Goal: Task Accomplishment & Management: Complete application form

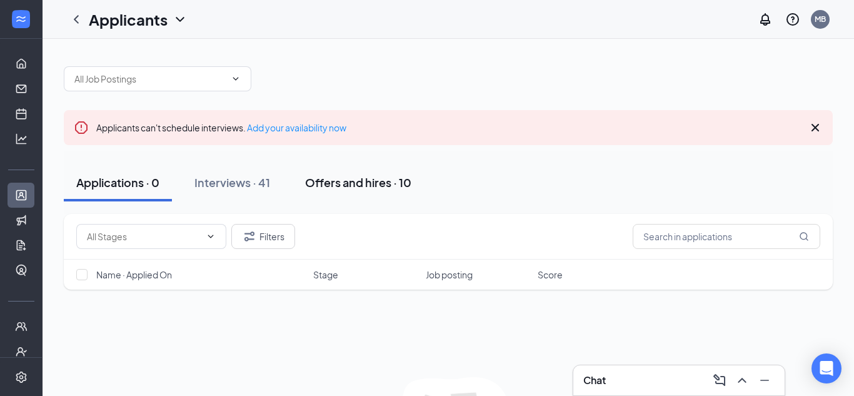
click at [323, 183] on div "Offers and hires · 10" at bounding box center [358, 182] width 106 height 16
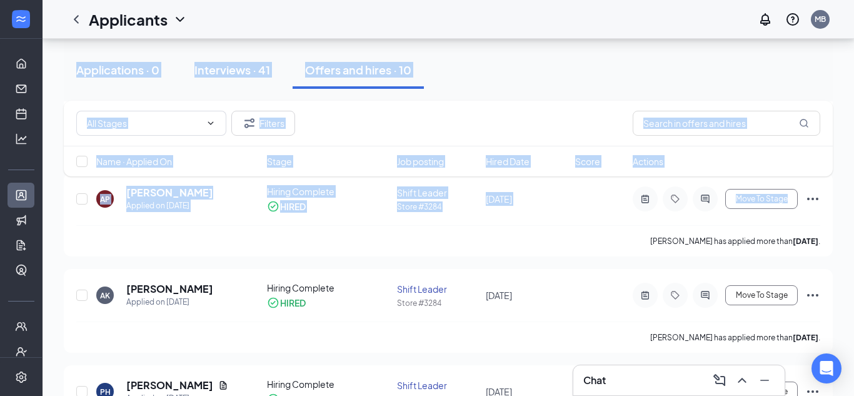
scroll to position [228, 0]
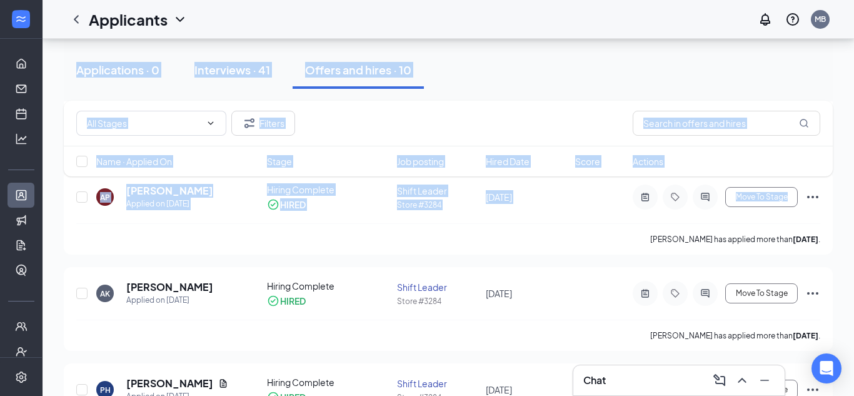
drag, startPoint x: 853, startPoint y: 109, endPoint x: 853, endPoint y: 177, distance: 67.5
click at [33, 323] on link "Team" at bounding box center [39, 326] width 13 height 25
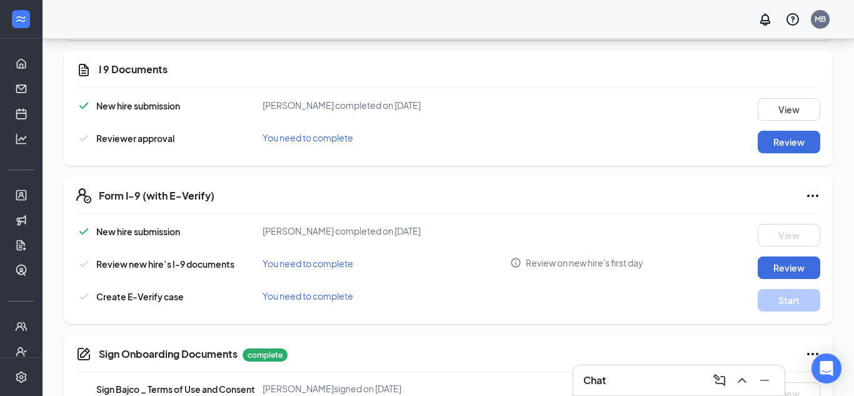
scroll to position [359, 0]
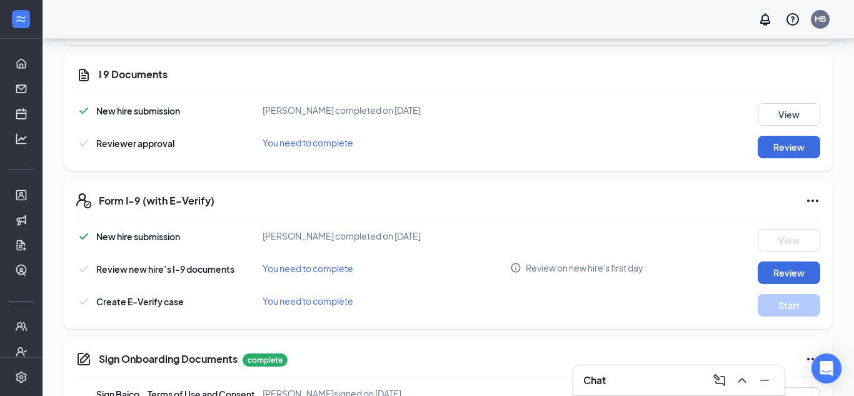
click at [326, 143] on span "You need to complete" at bounding box center [308, 142] width 91 height 11
click at [783, 120] on button "View" at bounding box center [789, 114] width 63 height 23
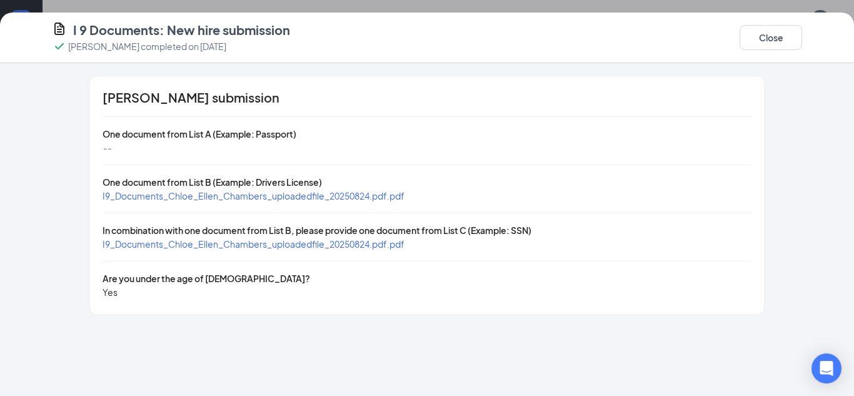
click at [382, 191] on span "I9_Documents_Chloe_Ellen_Chambers_uploadedfile_20250824.pdf.pdf" at bounding box center [254, 195] width 302 height 11
click at [350, 244] on span "I9_Documents_Chloe_Ellen_Chambers_uploadedfile_20250824.pdf.pdf" at bounding box center [254, 243] width 302 height 11
click at [755, 36] on button "Close" at bounding box center [770, 37] width 63 height 25
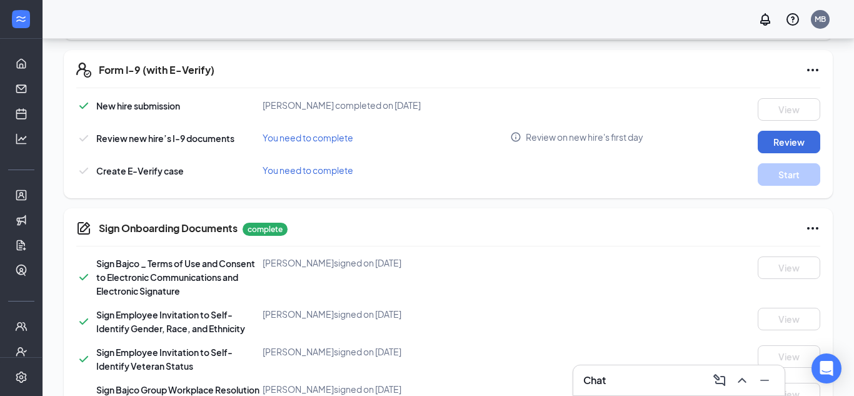
scroll to position [492, 0]
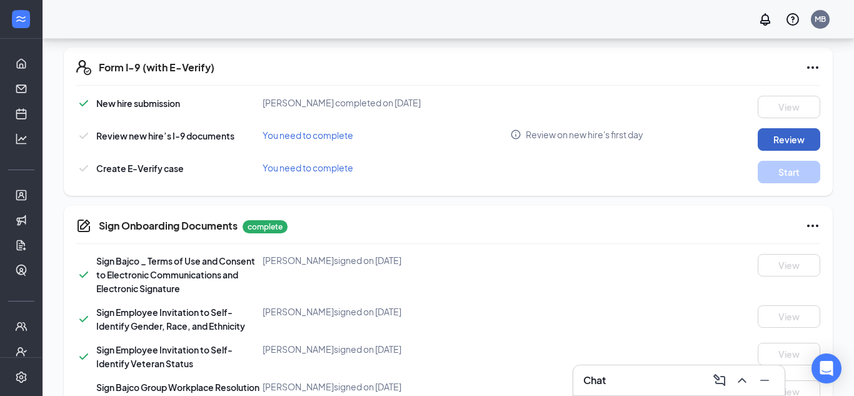
click at [796, 138] on button "Review" at bounding box center [789, 139] width 63 height 23
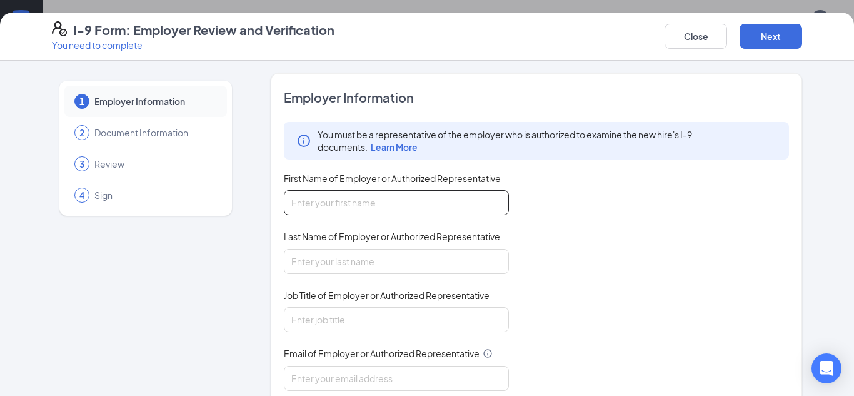
click at [461, 201] on input "First Name of Employer or Authorized Representative" at bounding box center [396, 202] width 225 height 25
type input "Mercedes"
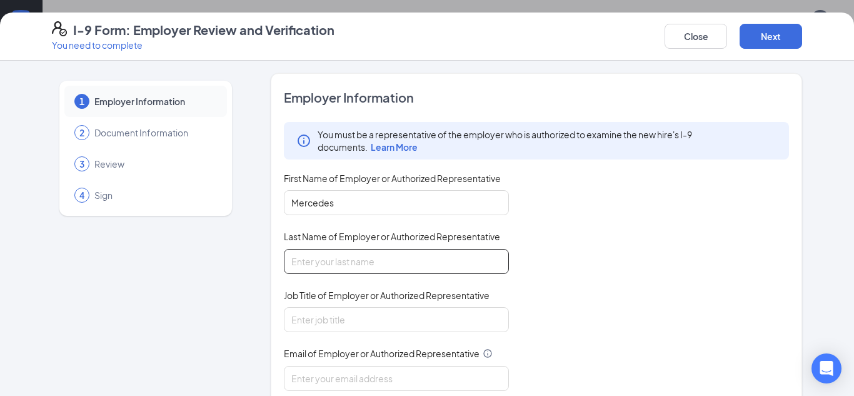
click at [409, 266] on input "Last Name of Employer or Authorized Representative" at bounding box center [396, 261] width 225 height 25
type input "[PERSON_NAME]"
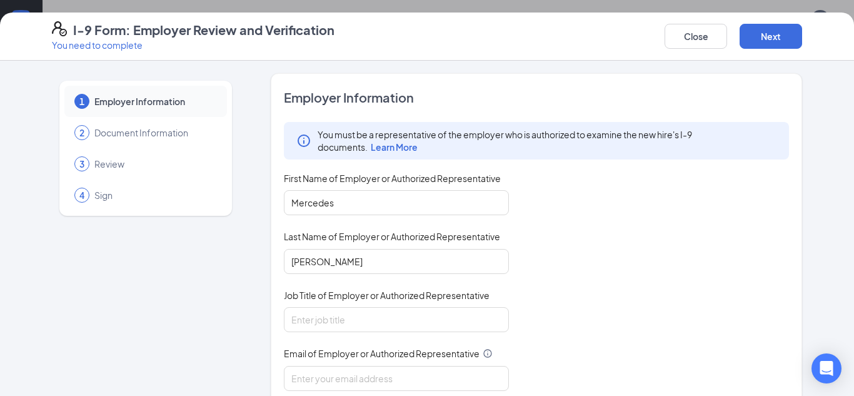
click at [815, 183] on div "1 Employer Information 2 Document Information 3 Review 4 Sign Employer Informat…" at bounding box center [427, 319] width 800 height 492
click at [439, 325] on input "Job Title of Employer or Authorized Representative" at bounding box center [396, 319] width 225 height 25
type input "General Manager"
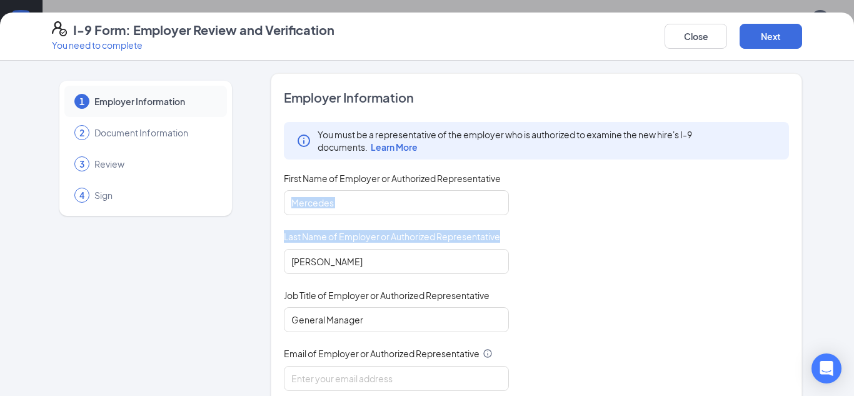
drag, startPoint x: 800, startPoint y: 183, endPoint x: 800, endPoint y: 224, distance: 40.6
click at [800, 224] on div "Employer Information You must be a representative of the employer who is author…" at bounding box center [536, 319] width 531 height 492
click at [831, 170] on div "1 Employer Information 2 Document Information 3 Review 4 Sign Employer Informat…" at bounding box center [427, 228] width 854 height 335
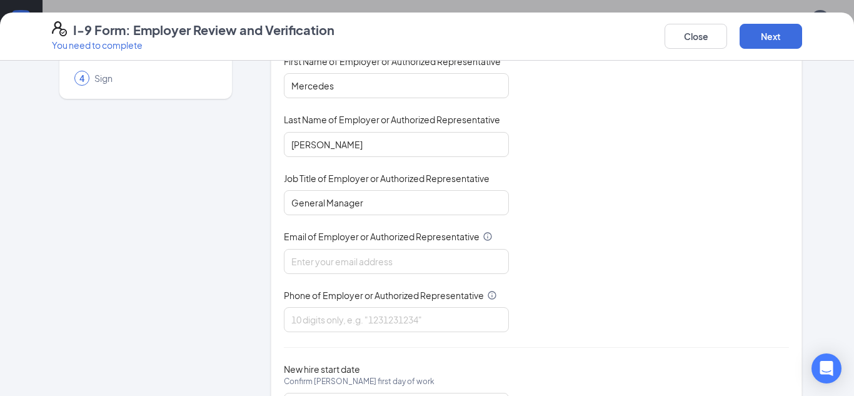
scroll to position [157, 0]
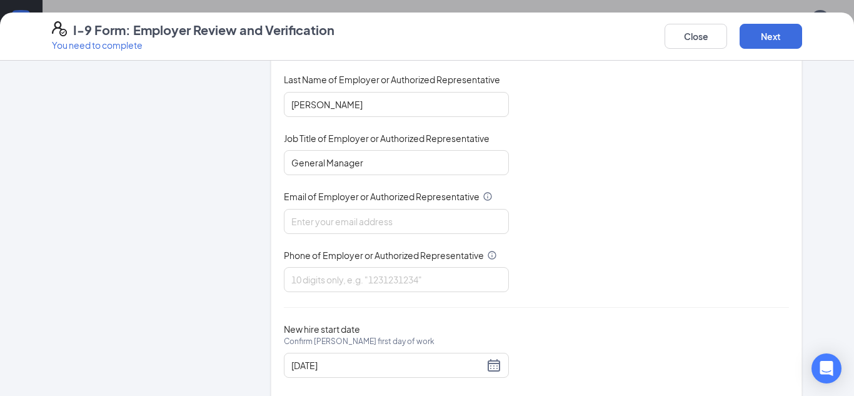
click at [841, 207] on div "1 Employer Information 2 Document Information 3 Review 4 Sign Employer Informat…" at bounding box center [427, 228] width 854 height 335
click at [469, 217] on input "Email of Employer or Authorized Representative" at bounding box center [396, 221] width 225 height 25
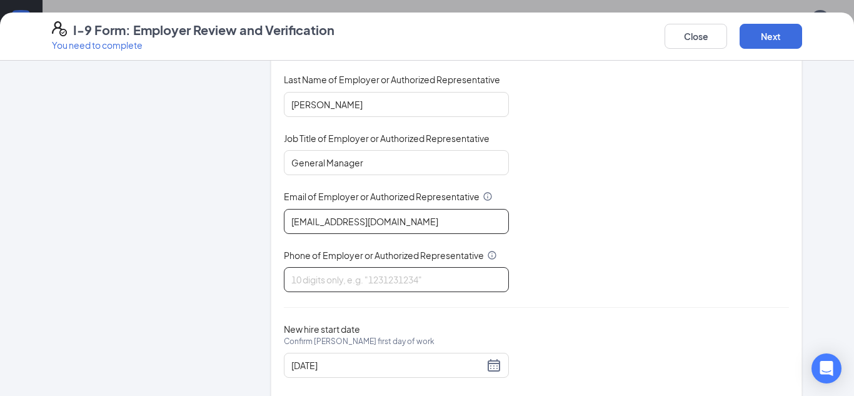
type input "[EMAIL_ADDRESS][DOMAIN_NAME]"
click at [399, 288] on input "Phone of Employer or Authorized Representative" at bounding box center [396, 279] width 225 height 25
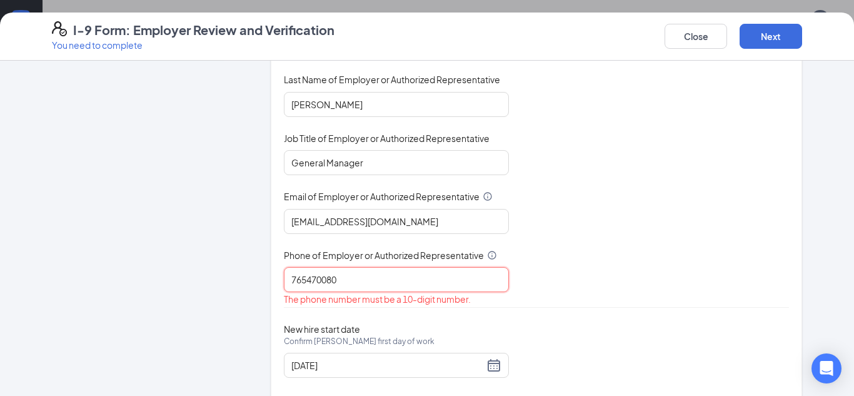
type input "7654700803"
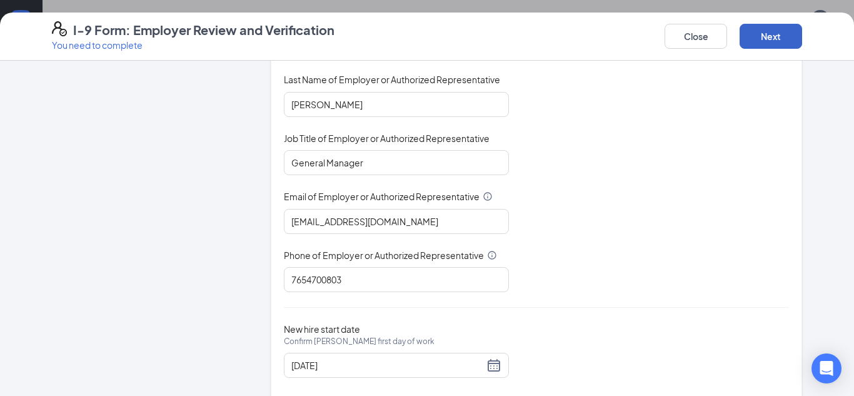
click at [782, 39] on button "Next" at bounding box center [770, 36] width 63 height 25
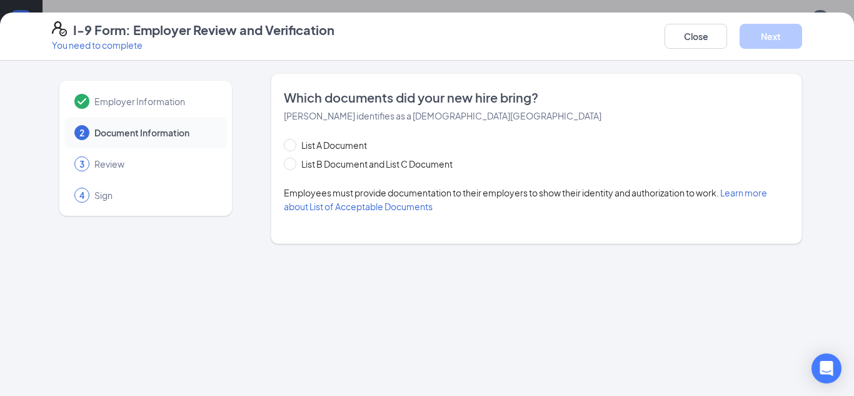
scroll to position [0, 0]
click at [416, 168] on span "List B Document and List C Document" at bounding box center [376, 164] width 161 height 14
click at [293, 166] on input "List B Document and List C Document" at bounding box center [288, 162] width 9 height 9
radio input "true"
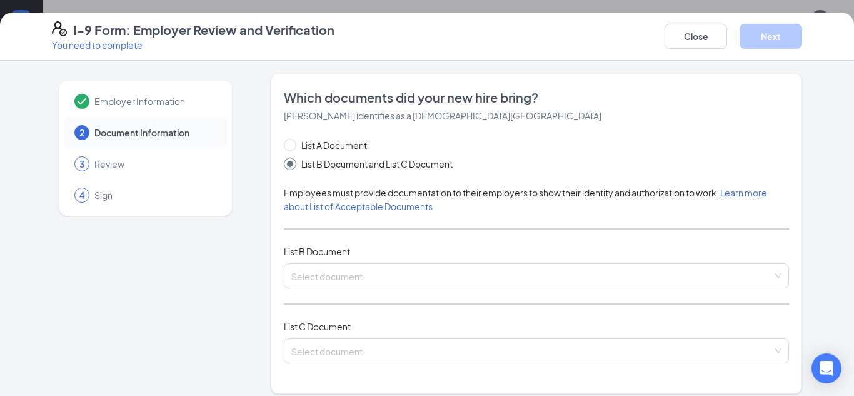
scroll to position [757, 0]
click at [844, 158] on div "Employer Information 2 Document Information 3 Review 4 Sign Which documents did…" at bounding box center [427, 228] width 854 height 335
drag, startPoint x: 844, startPoint y: 158, endPoint x: 849, endPoint y: 146, distance: 13.1
click at [849, 146] on div "Employer Information 2 Document Information 3 Review 4 Sign Which documents did…" at bounding box center [427, 228] width 854 height 335
click at [841, 143] on div "Employer Information 2 Document Information 3 Review 4 Sign Which documents did…" at bounding box center [427, 228] width 854 height 335
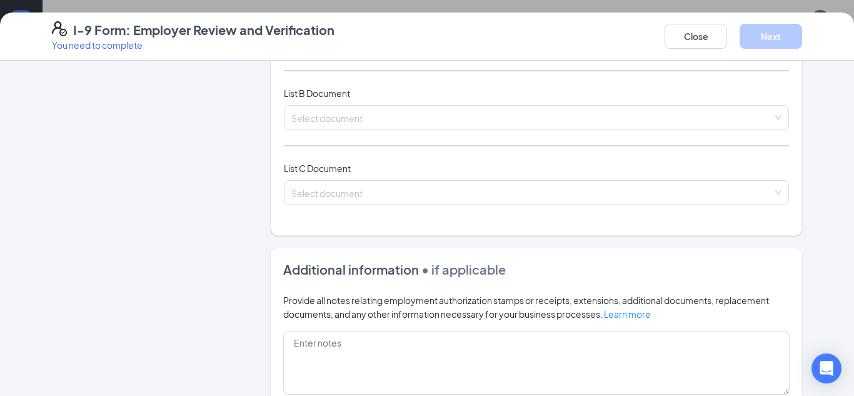
scroll to position [158, 0]
click at [479, 119] on input "search" at bounding box center [531, 115] width 481 height 19
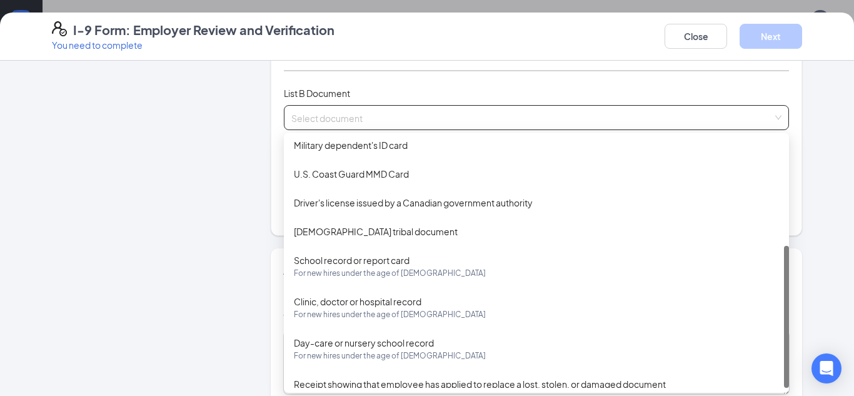
scroll to position [190, 0]
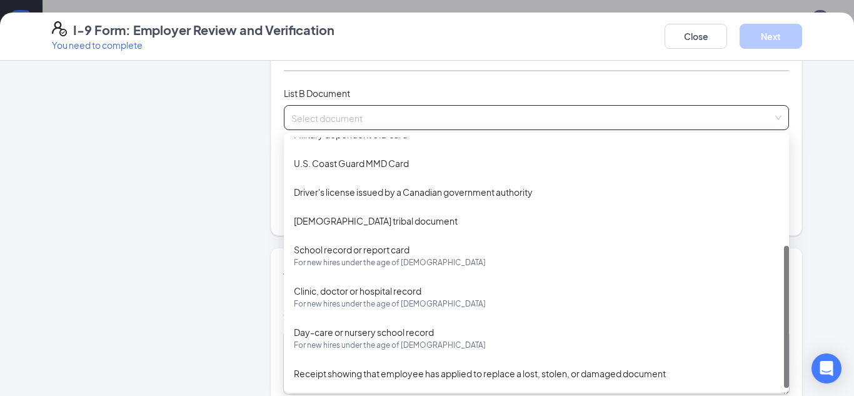
drag, startPoint x: 786, startPoint y: 204, endPoint x: 783, endPoint y: 353, distance: 148.8
click at [783, 353] on div "Military dependent's ID card U.S. Coast Guard MMD Card Driver's license issued …" at bounding box center [536, 263] width 505 height 250
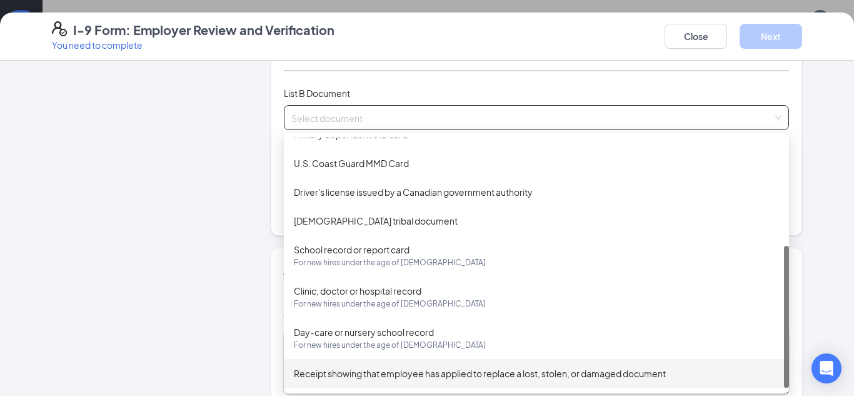
click at [216, 328] on div "Employer Information 2 Document Information 3 Review 4 Sign" at bounding box center [146, 232] width 188 height 634
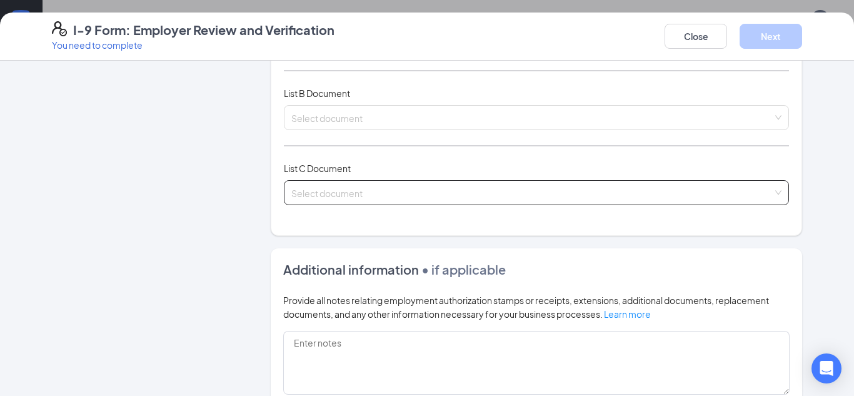
click at [398, 196] on input "search" at bounding box center [531, 190] width 481 height 19
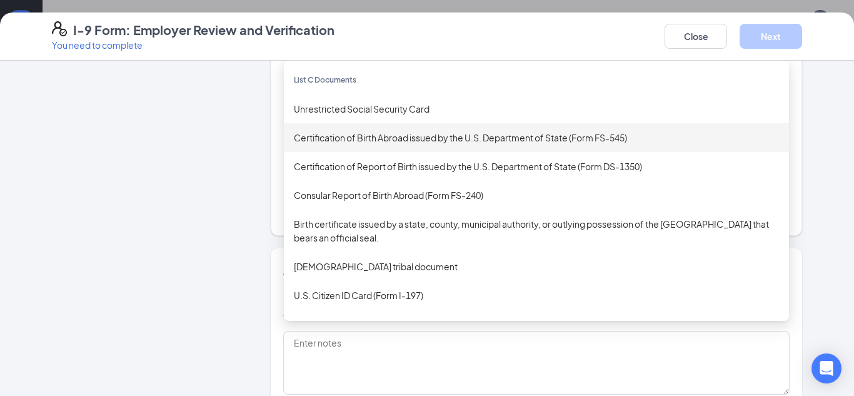
click at [181, 169] on div "Employer Information 2 Document Information 3 Review 4 Sign" at bounding box center [146, 232] width 188 height 634
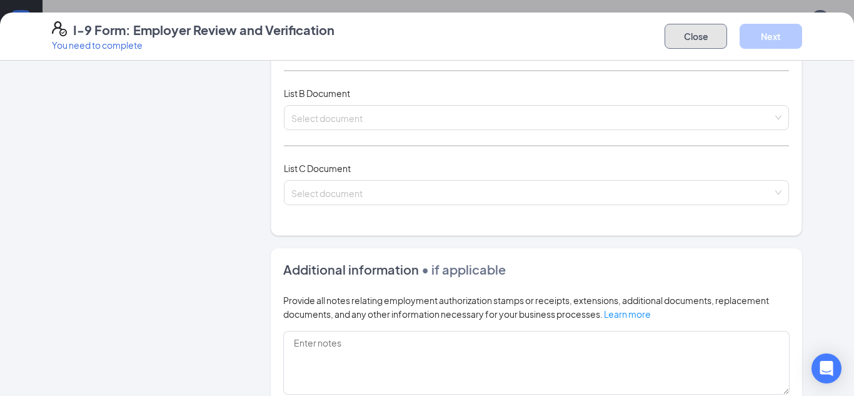
click at [699, 43] on button "Close" at bounding box center [695, 36] width 63 height 25
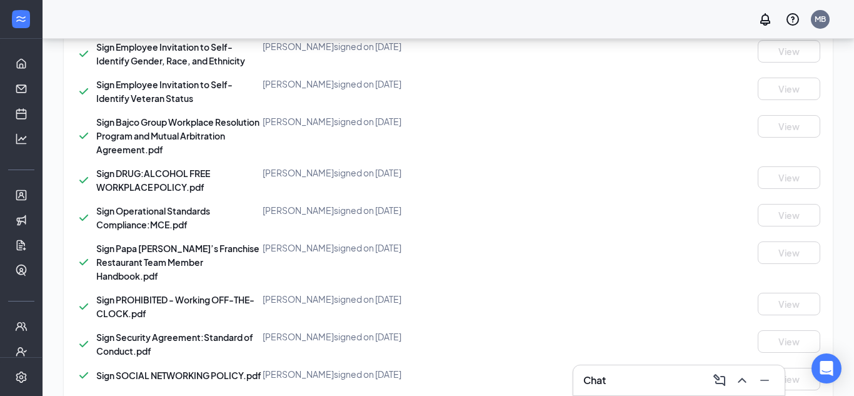
scroll to position [434, 0]
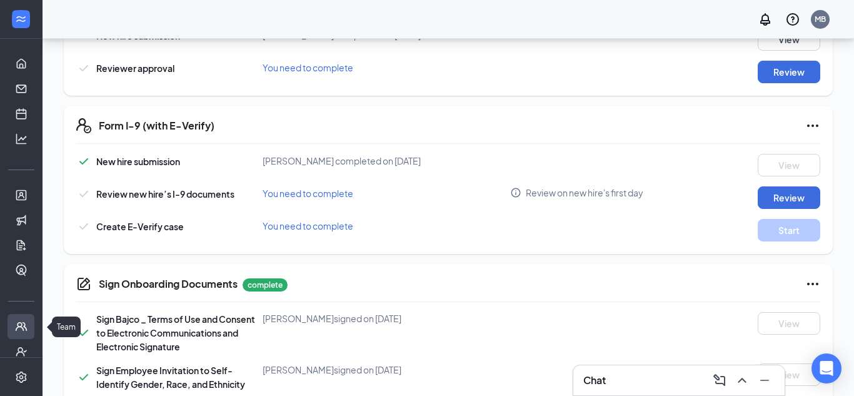
click at [33, 323] on link "Team" at bounding box center [39, 326] width 13 height 25
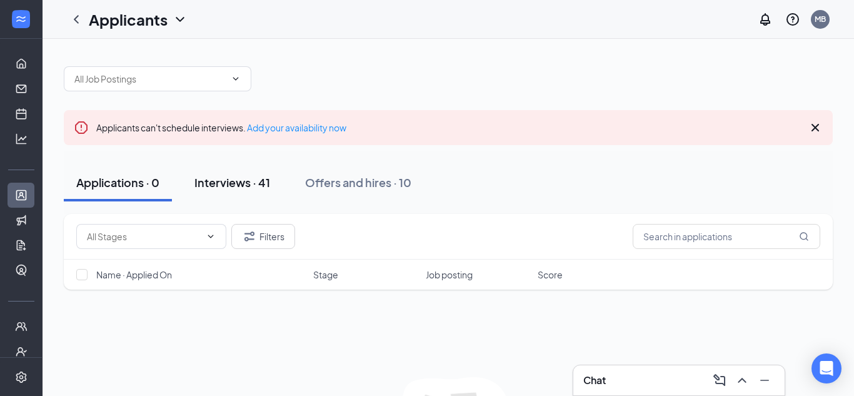
click at [257, 177] on div "Interviews · 41" at bounding box center [232, 182] width 76 height 16
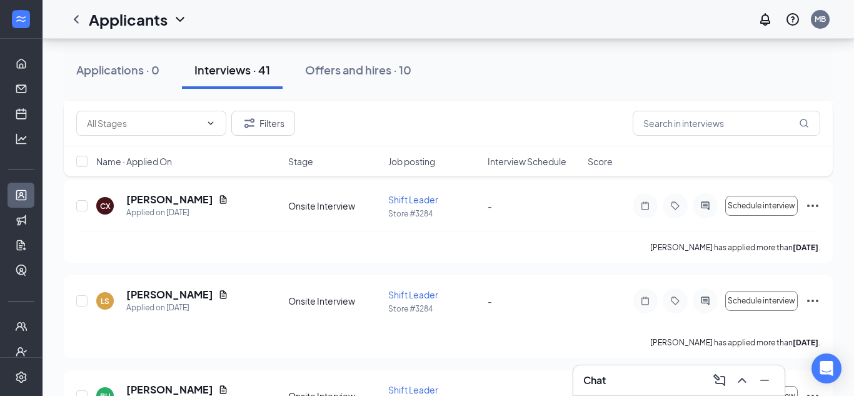
scroll to position [322, 0]
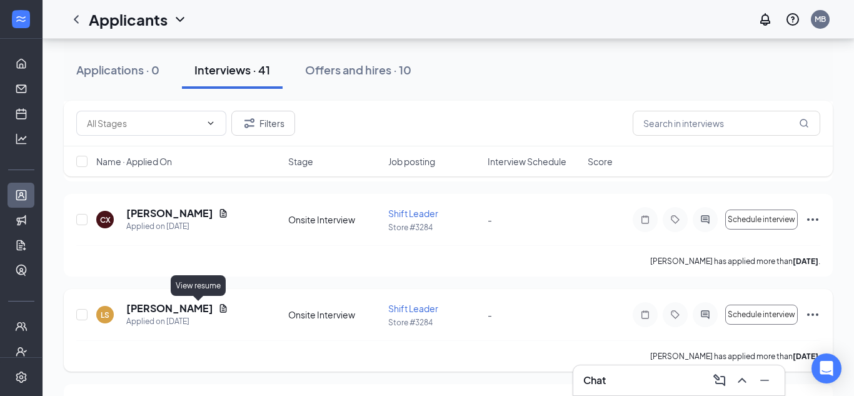
click at [218, 309] on icon "Document" at bounding box center [223, 308] width 10 height 10
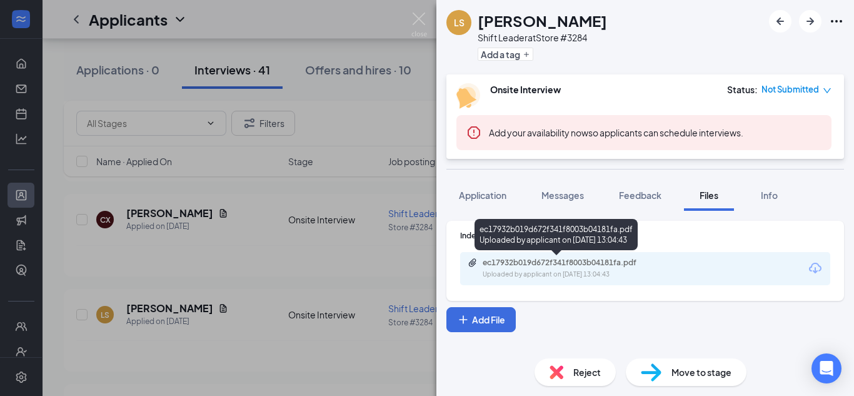
click at [538, 262] on div "ec17932b019d672f341f8003b04181fa.pdf" at bounding box center [570, 263] width 175 height 10
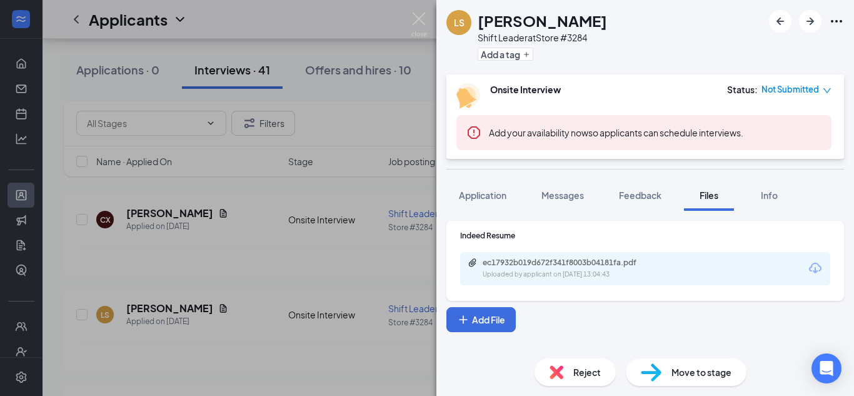
click at [424, 23] on img at bounding box center [419, 25] width 16 height 24
click at [414, 17] on div "Applicants MB" at bounding box center [448, 19] width 811 height 39
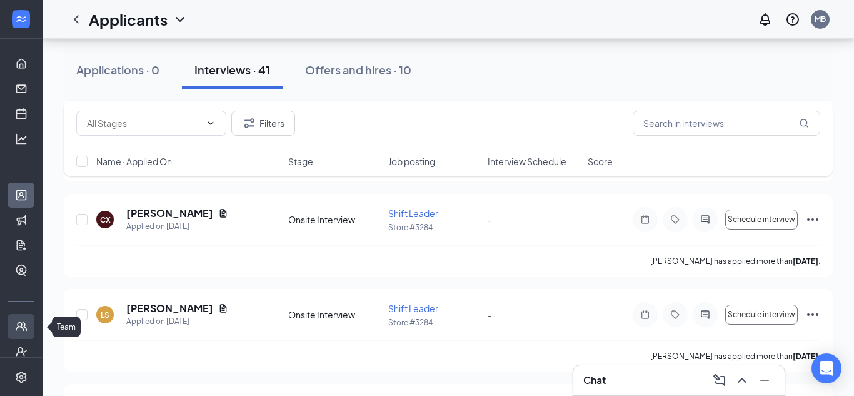
click at [33, 331] on link "Team" at bounding box center [39, 326] width 13 height 25
